Goal: Task Accomplishment & Management: Manage account settings

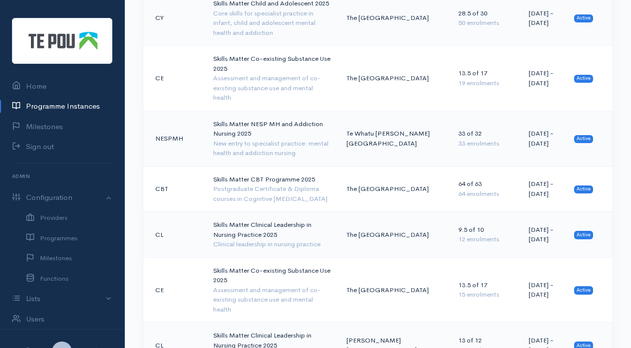
scroll to position [933, 0]
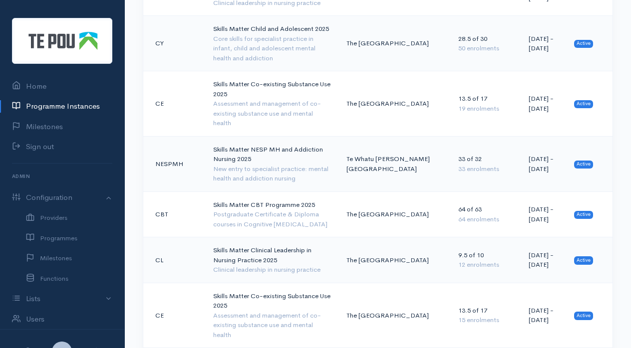
click at [284, 99] on div "Assessment and management of co-existing substance use and mental health" at bounding box center [271, 113] width 117 height 29
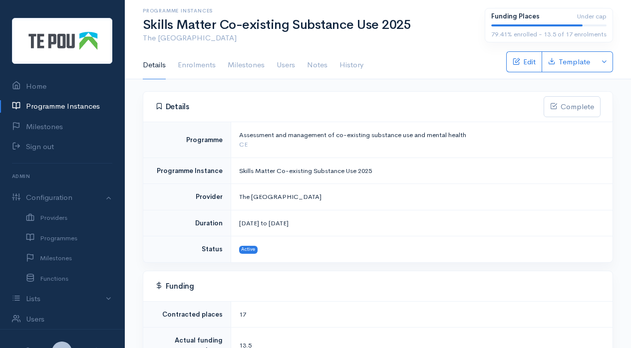
click at [201, 65] on link "Enrolments" at bounding box center [197, 65] width 38 height 28
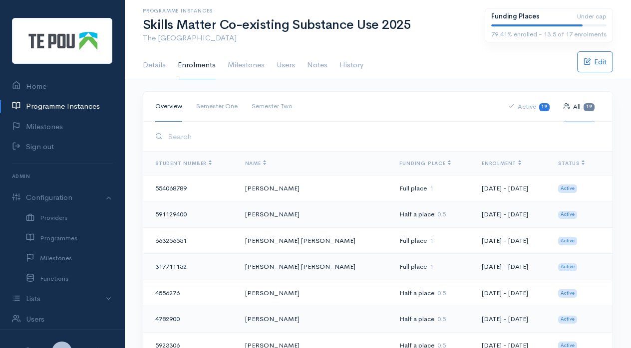
click at [271, 110] on link "Semester Two" at bounding box center [272, 106] width 41 height 30
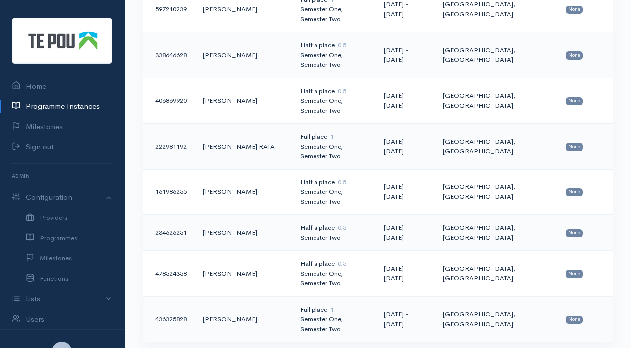
scroll to position [664, 0]
